Goal: Information Seeking & Learning: Learn about a topic

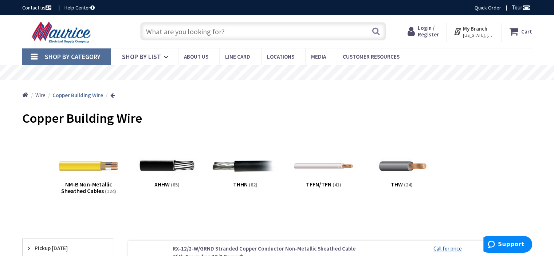
click at [247, 167] on img at bounding box center [245, 166] width 66 height 66
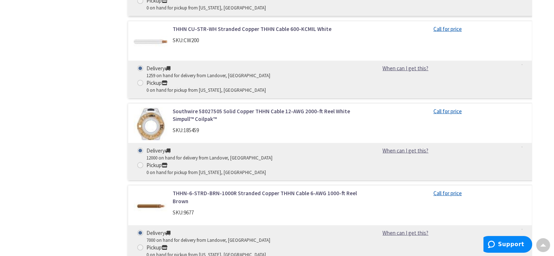
scroll to position [1601, 0]
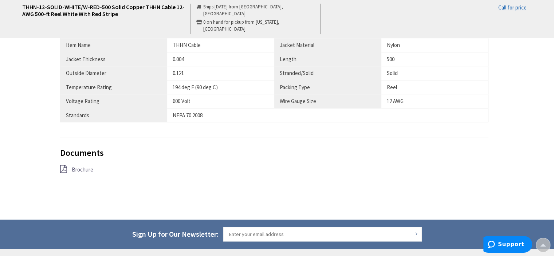
scroll to position [486, 0]
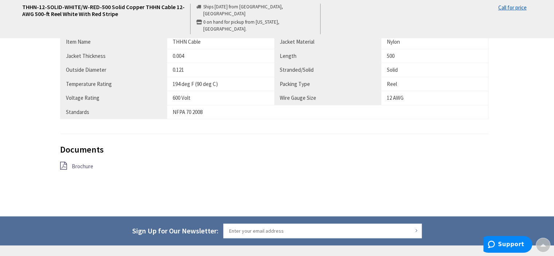
click at [79, 166] on span "Brochure" at bounding box center [82, 166] width 21 height 7
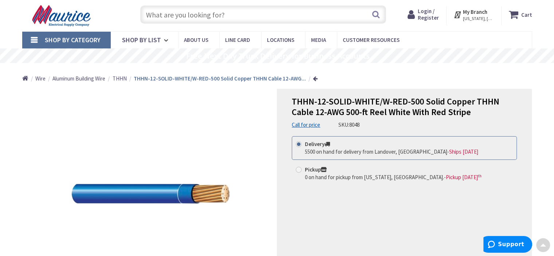
scroll to position [0, 0]
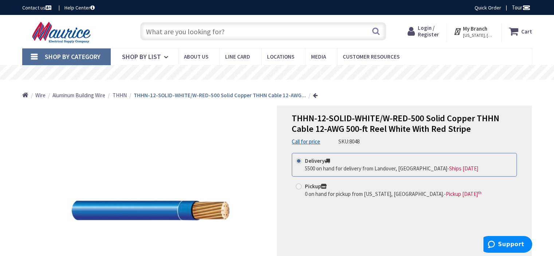
click at [262, 35] on input "text" at bounding box center [263, 31] width 246 height 18
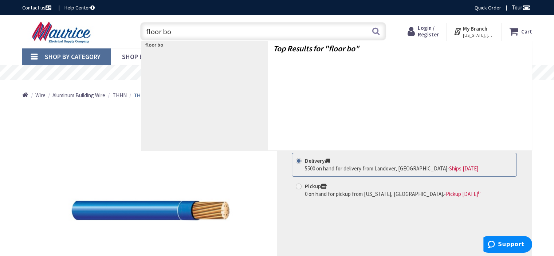
type input "floor box"
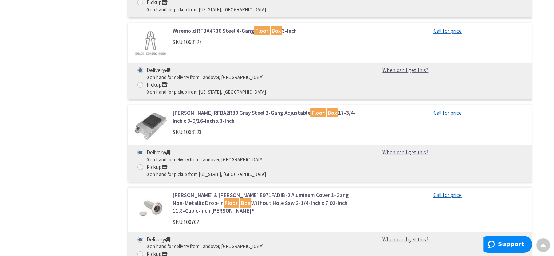
scroll to position [7872, 0]
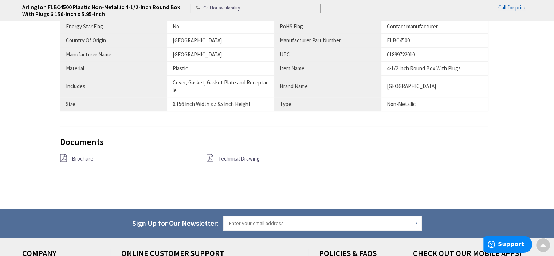
scroll to position [464, 0]
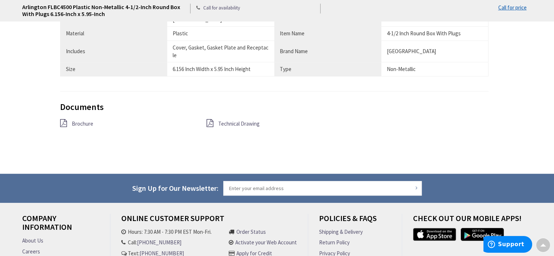
click at [83, 121] on span "Brochure" at bounding box center [82, 123] width 21 height 7
click at [233, 122] on span "Technical Drawing" at bounding box center [238, 123] width 41 height 7
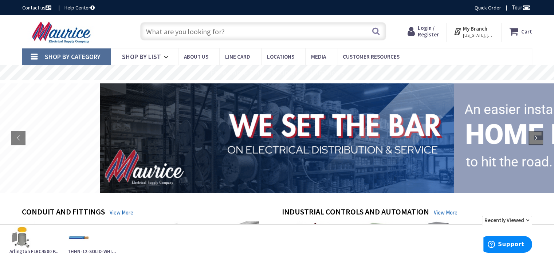
click at [168, 37] on input "text" at bounding box center [263, 31] width 246 height 18
type input "i"
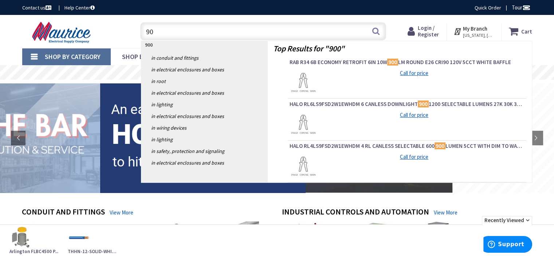
type input "9"
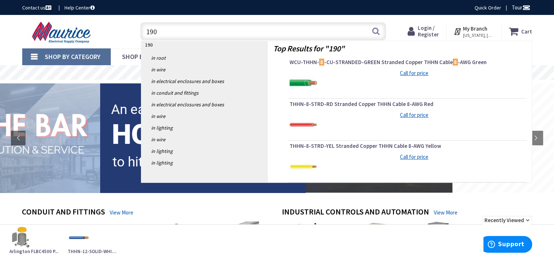
type input "1900"
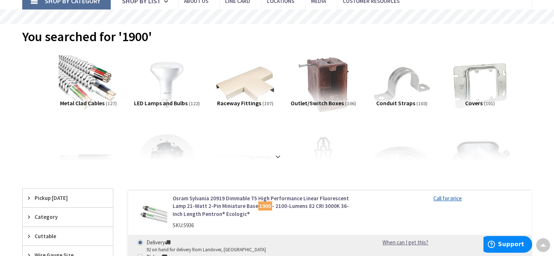
scroll to position [94, 0]
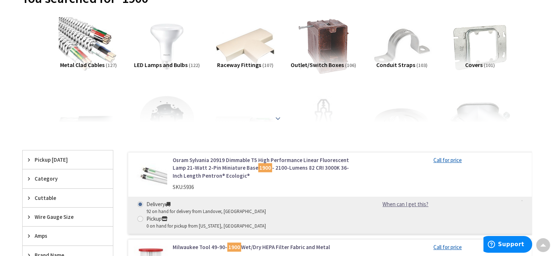
click at [278, 118] on strong at bounding box center [277, 118] width 9 height 8
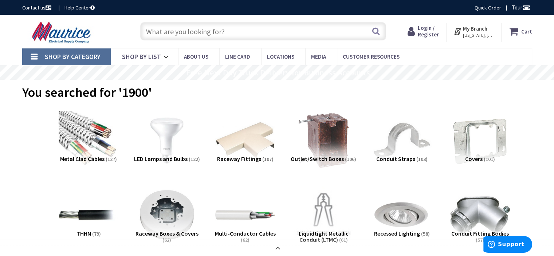
scroll to position [5, 0]
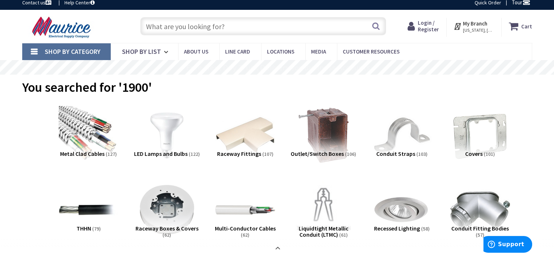
click at [204, 32] on input "text" at bounding box center [263, 26] width 246 height 18
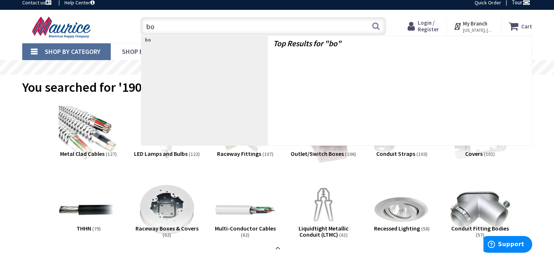
type input "box"
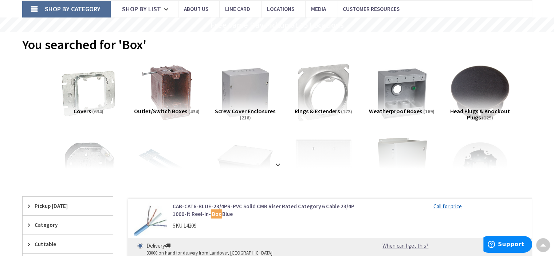
scroll to position [49, 0]
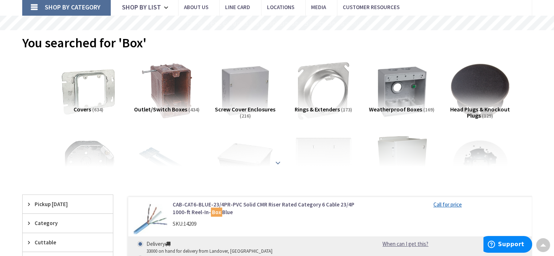
click at [278, 164] on div at bounding box center [276, 147] width 473 height 40
click at [278, 161] on strong at bounding box center [277, 163] width 9 height 8
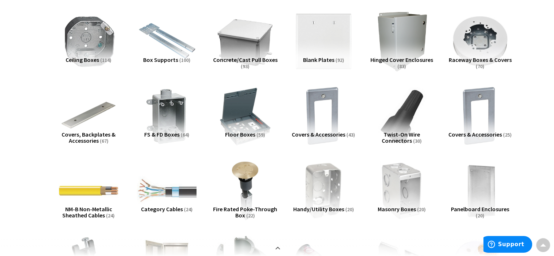
scroll to position [193, 0]
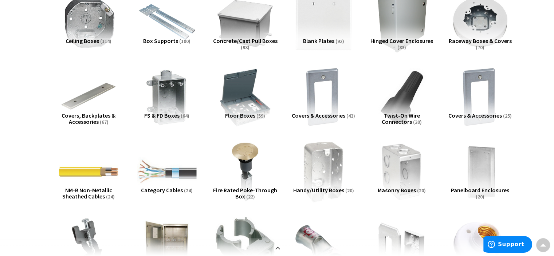
click at [322, 177] on img at bounding box center [323, 172] width 66 height 66
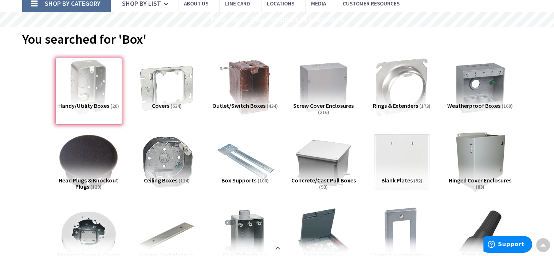
scroll to position [0, 0]
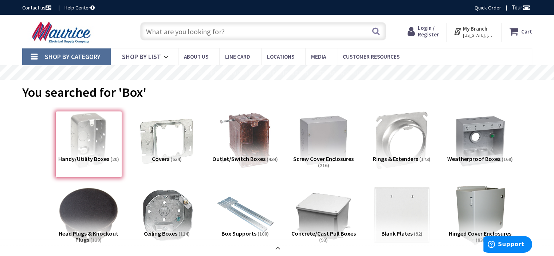
click at [186, 36] on input "text" at bounding box center [263, 31] width 246 height 18
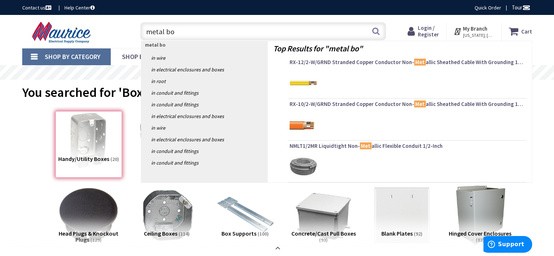
type input "metal box"
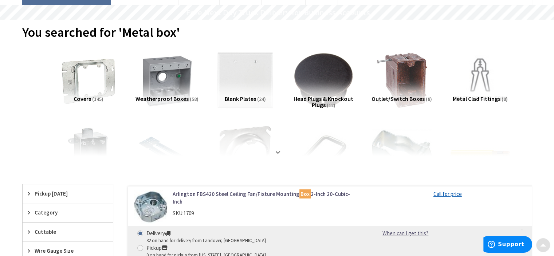
scroll to position [67, 0]
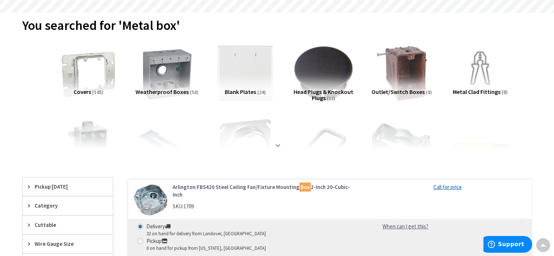
click at [274, 145] on strong at bounding box center [277, 145] width 9 height 8
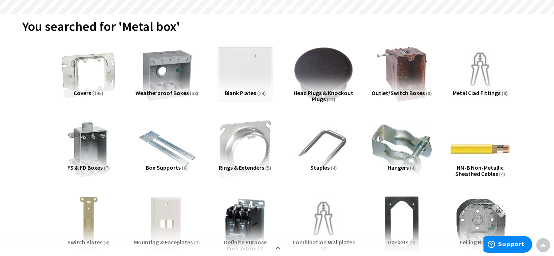
scroll to position [60, 0]
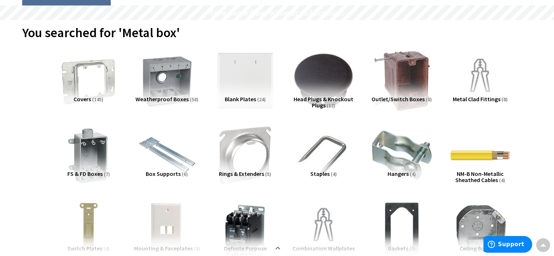
click at [411, 83] on img at bounding box center [401, 81] width 66 height 66
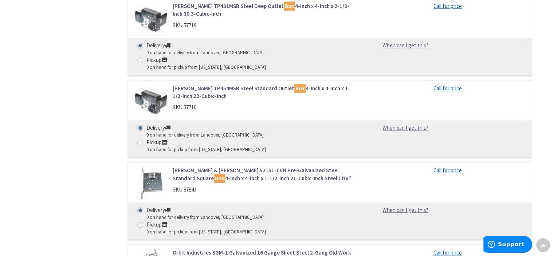
scroll to position [855, 0]
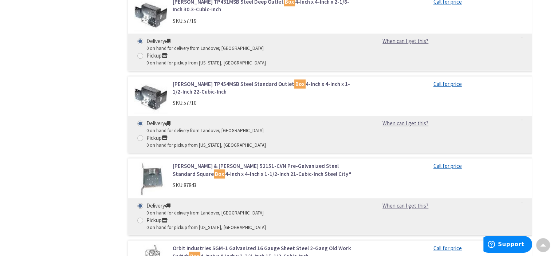
click at [194, 162] on link "Thomas & Betts 52151-CVN Pre-Galvanized Steel Standard Square Box 4-Inch x 4-In…" at bounding box center [265, 170] width 185 height 16
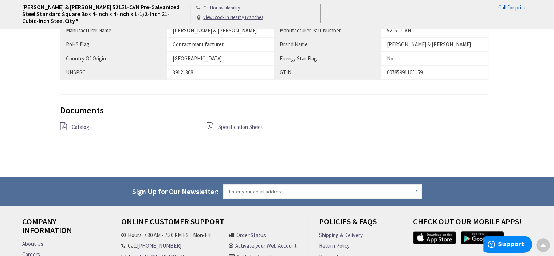
scroll to position [588, 0]
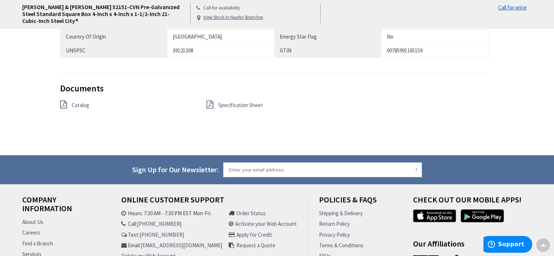
click at [229, 104] on span "Specification Sheet" at bounding box center [240, 105] width 45 height 7
